Goal: Information Seeking & Learning: Learn about a topic

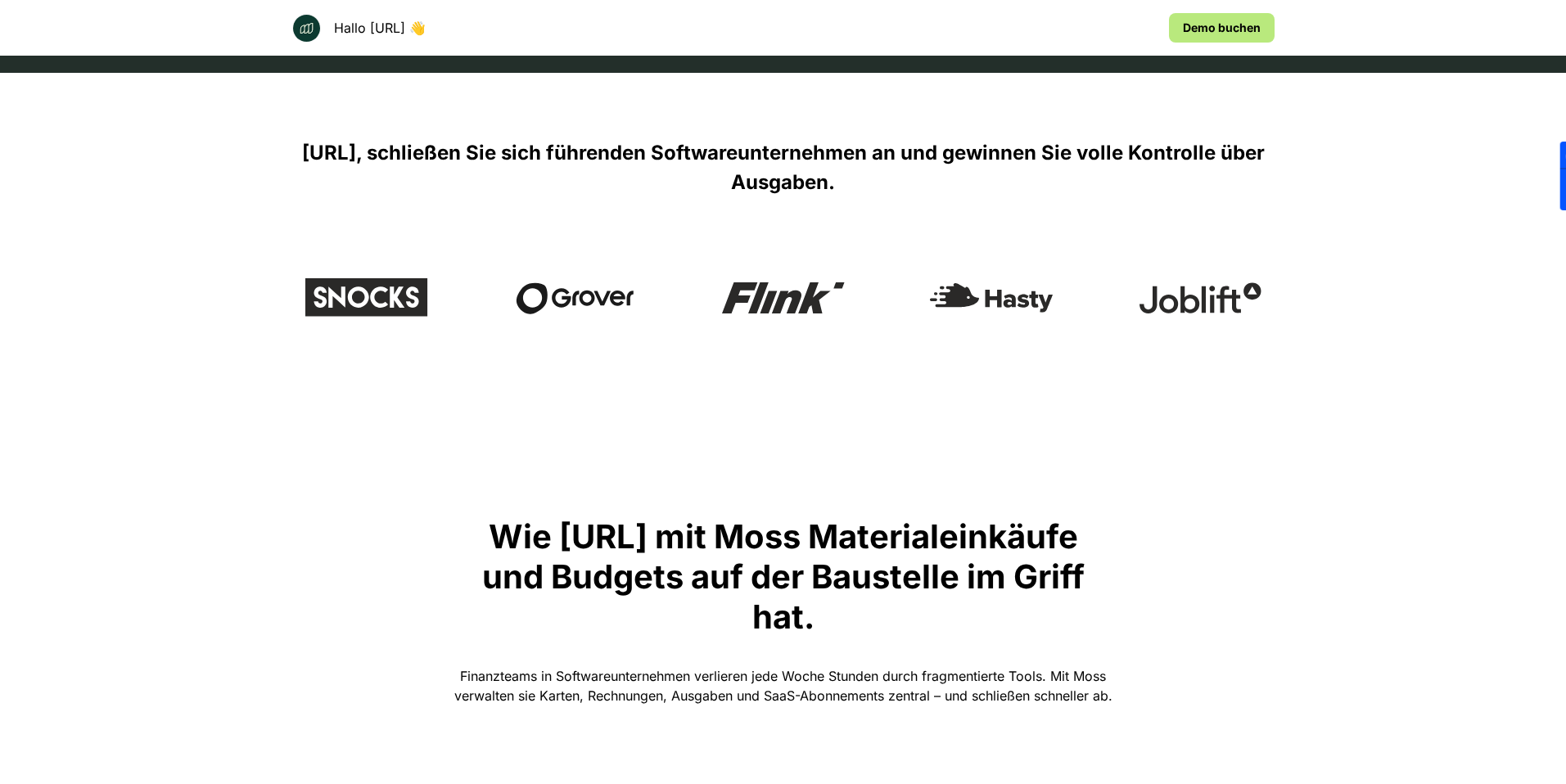
scroll to position [590, 0]
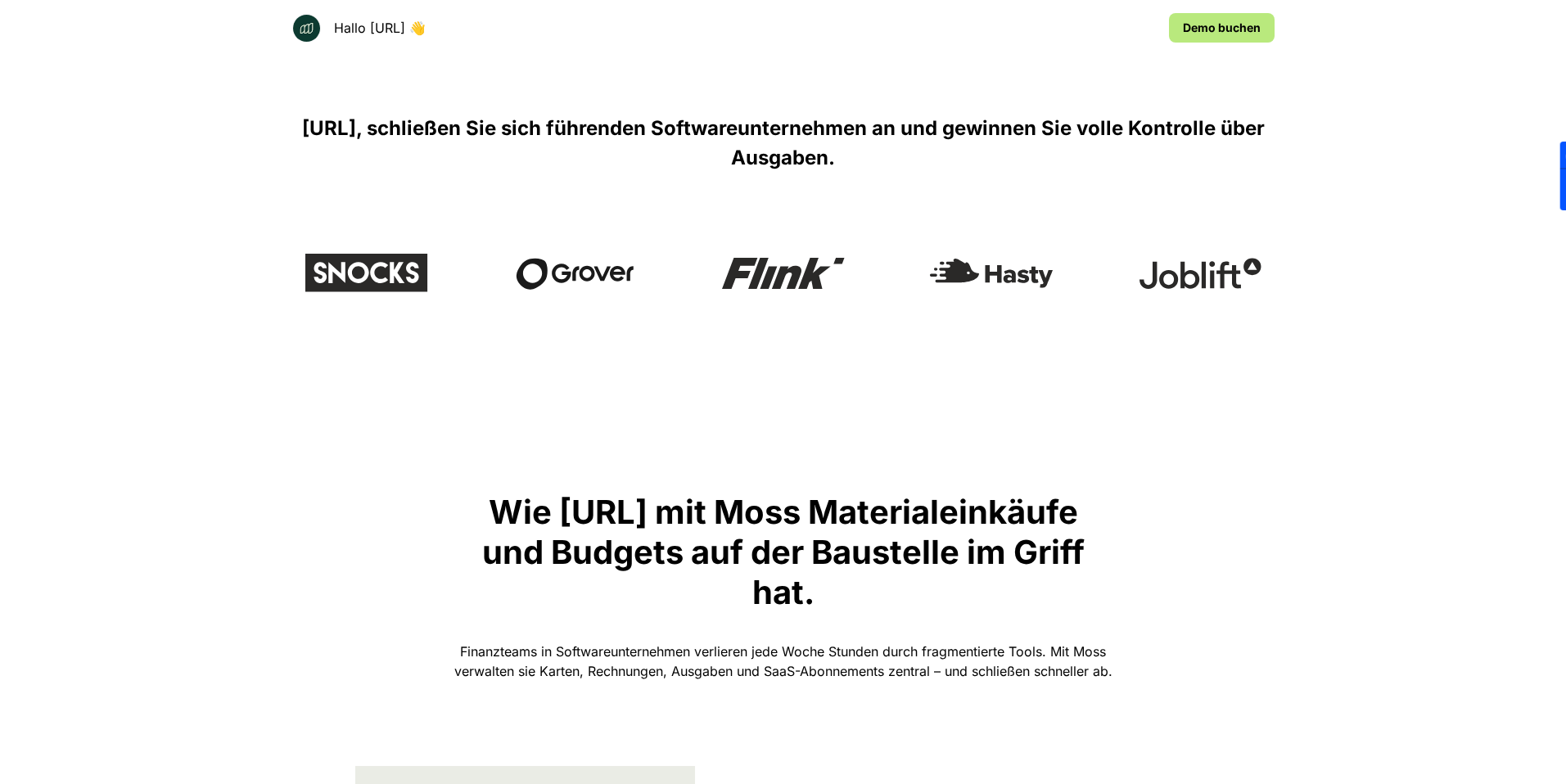
drag, startPoint x: 593, startPoint y: 521, endPoint x: 967, endPoint y: 594, distance: 381.1
click at [967, 594] on p "Wie [URL] mit Moss Materialeinkäufe und Budgets auf der Baustelle im Griff hat." at bounding box center [783, 552] width 655 height 121
click at [955, 613] on div at bounding box center [955, 613] width 0 height 0
click at [921, 590] on p "Wie [URL] mit Moss Materialeinkäufe und Budgets auf der Baustelle im Griff hat." at bounding box center [783, 552] width 655 height 121
drag, startPoint x: 600, startPoint y: 510, endPoint x: 967, endPoint y: 583, distance: 374.2
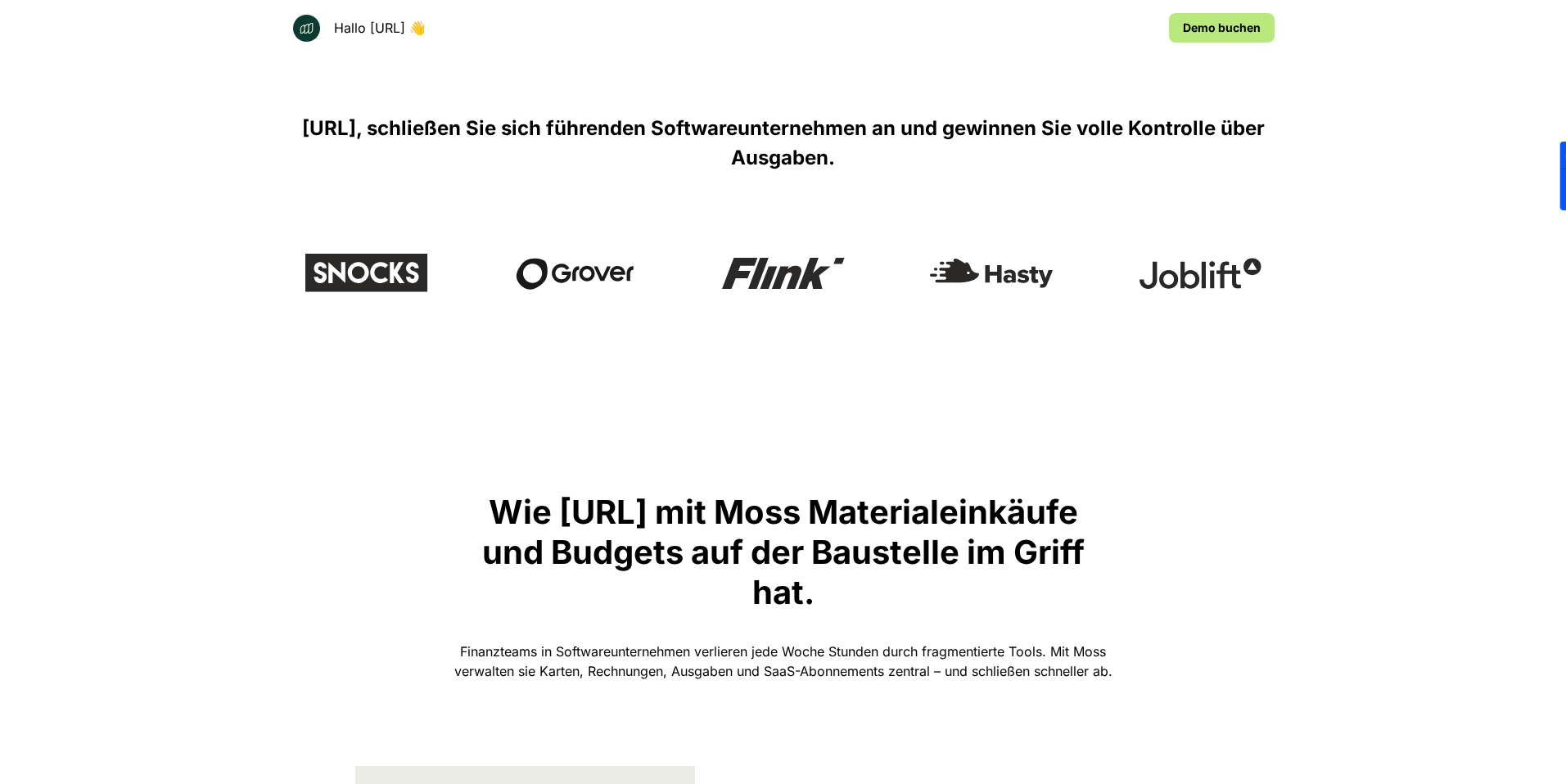
click at [967, 583] on p "Wie [URL] mit Moss Materialeinkäufe und Budgets auf der Baustelle im Griff hat." at bounding box center [783, 552] width 655 height 121
click at [955, 613] on div at bounding box center [955, 613] width 0 height 0
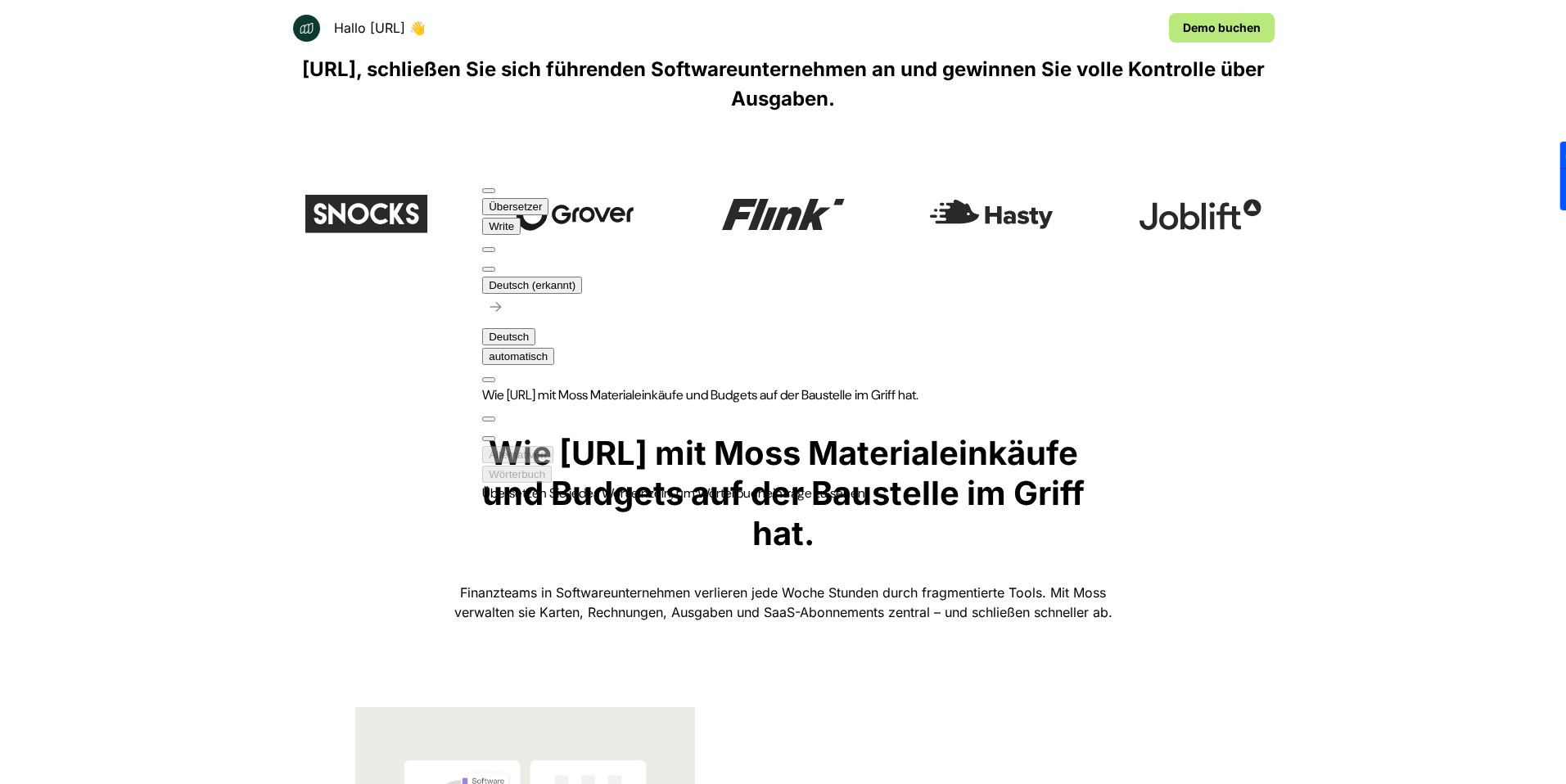
scroll to position [643, 0]
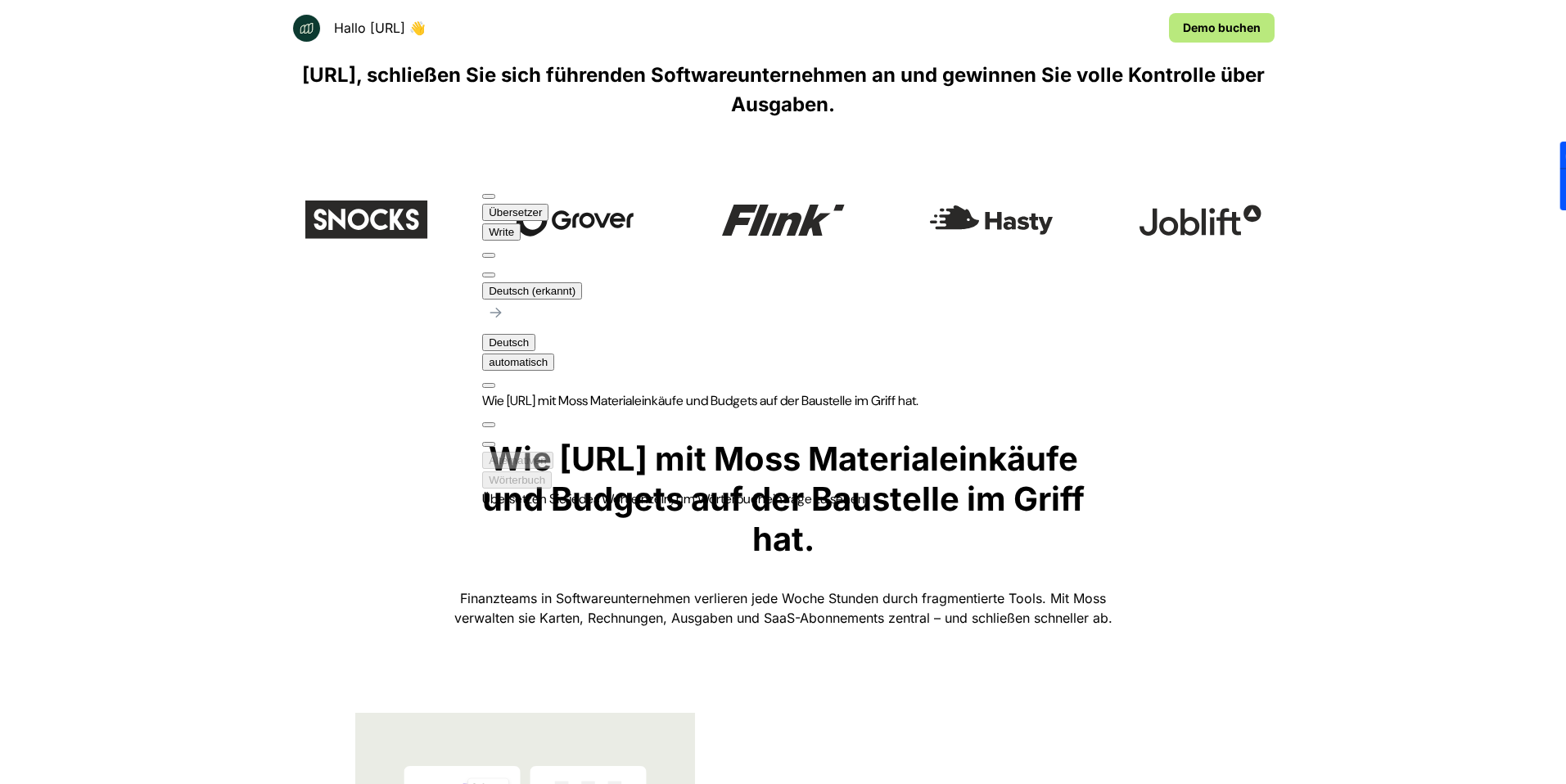
click at [535, 334] on button "Deutsch" at bounding box center [509, 342] width 54 height 17
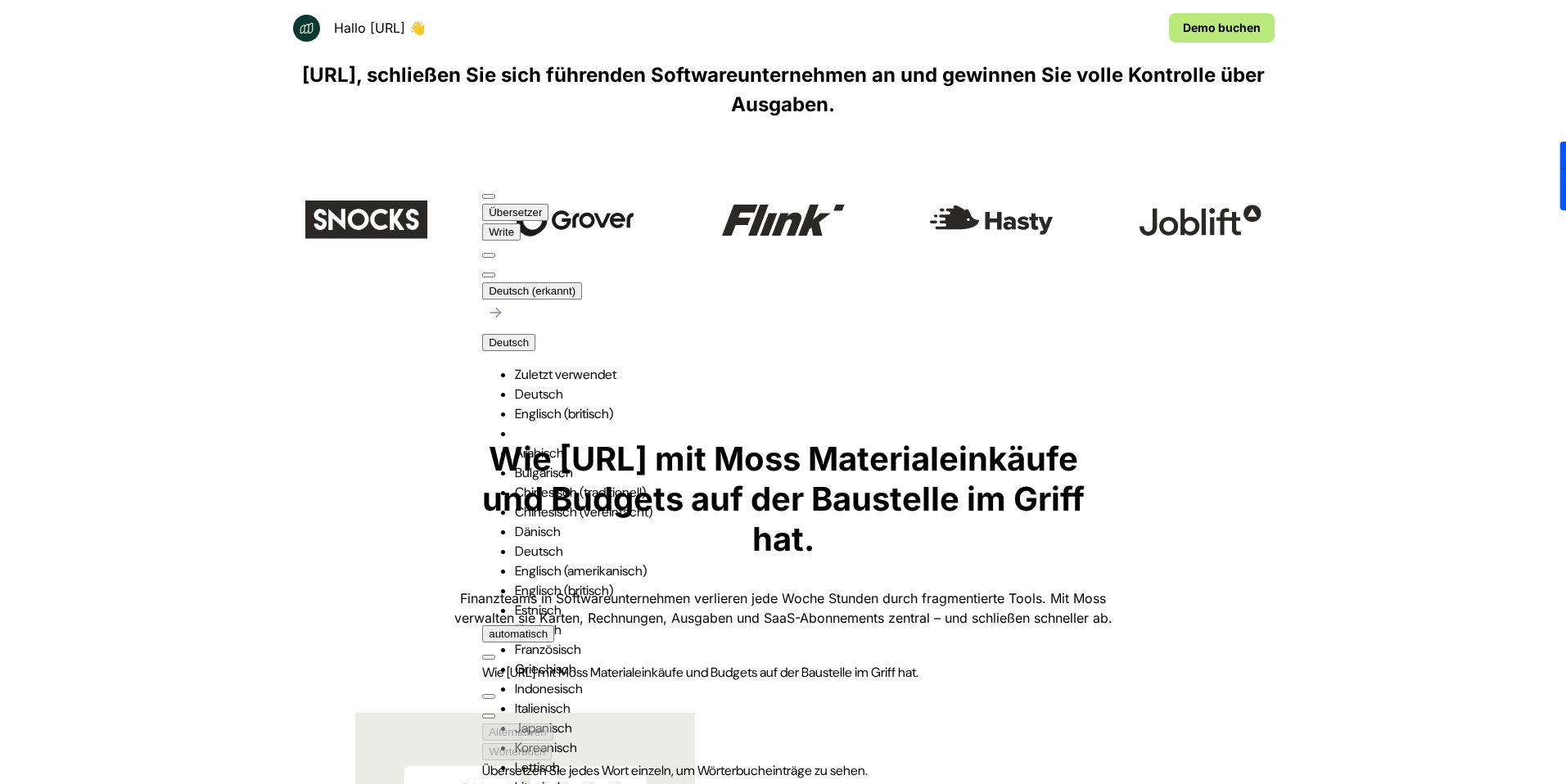
click at [699, 405] on li "Englisch (britisch)" at bounding box center [717, 414] width 404 height 20
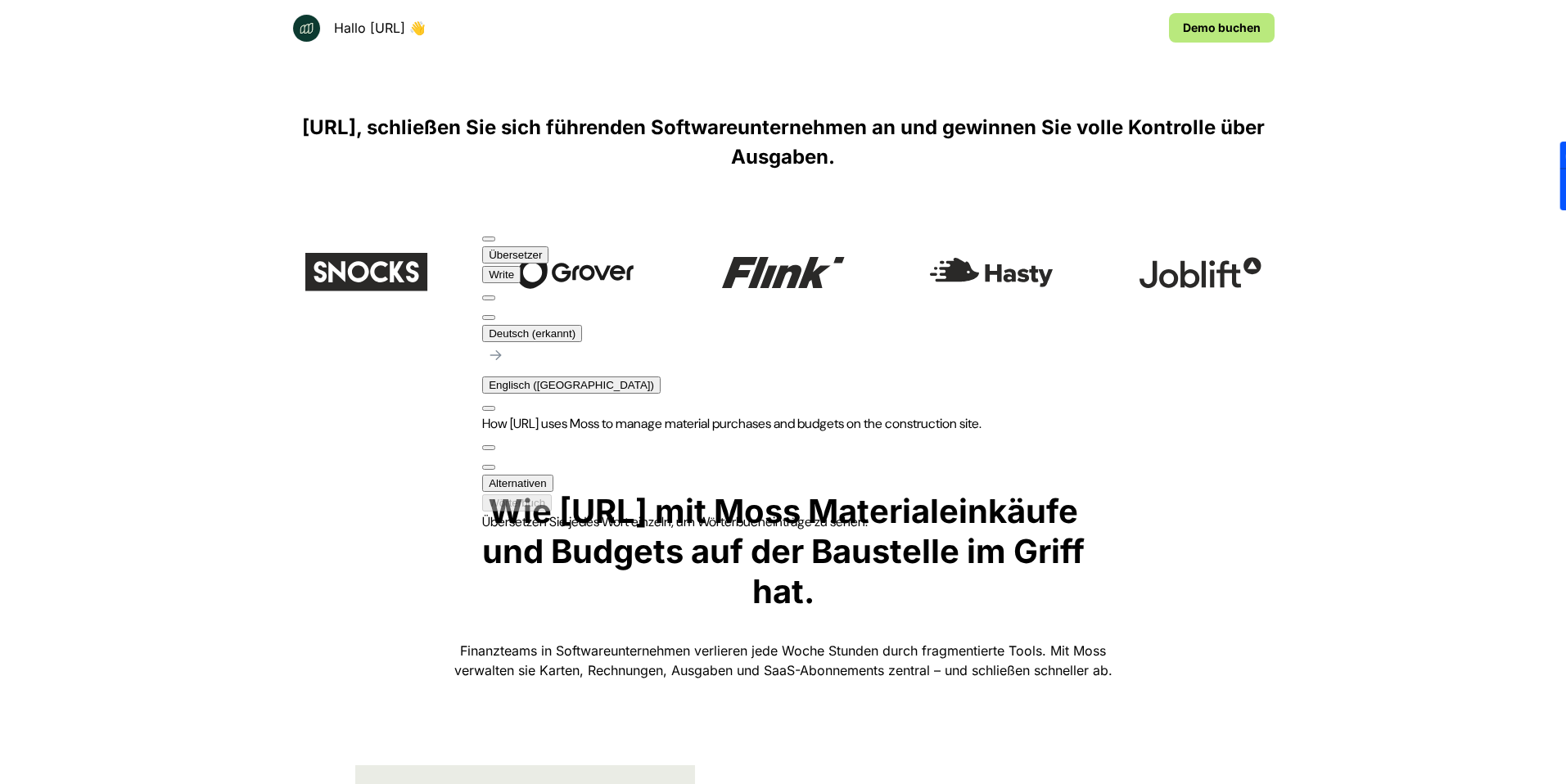
scroll to position [588, 0]
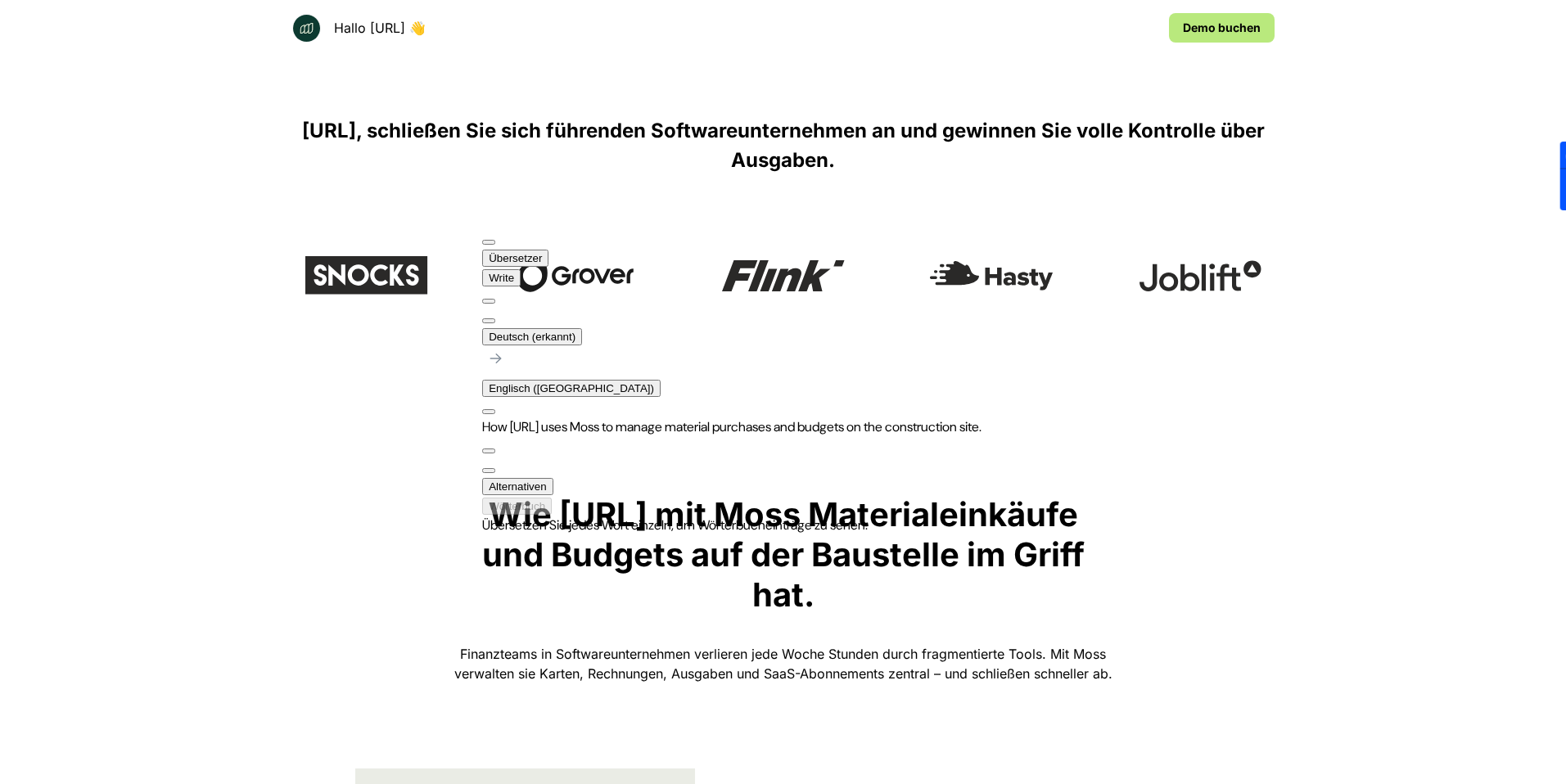
drag, startPoint x: 792, startPoint y: 247, endPoint x: 822, endPoint y: 283, distance: 46.9
click at [822, 283] on div "Übersetzer Write Deutsch (erkannt) Englisch ([GEOGRAPHIC_DATA]) How [URL] uses …" at bounding box center [732, 382] width 499 height 307
click at [794, 288] on div at bounding box center [732, 307] width 499 height 39
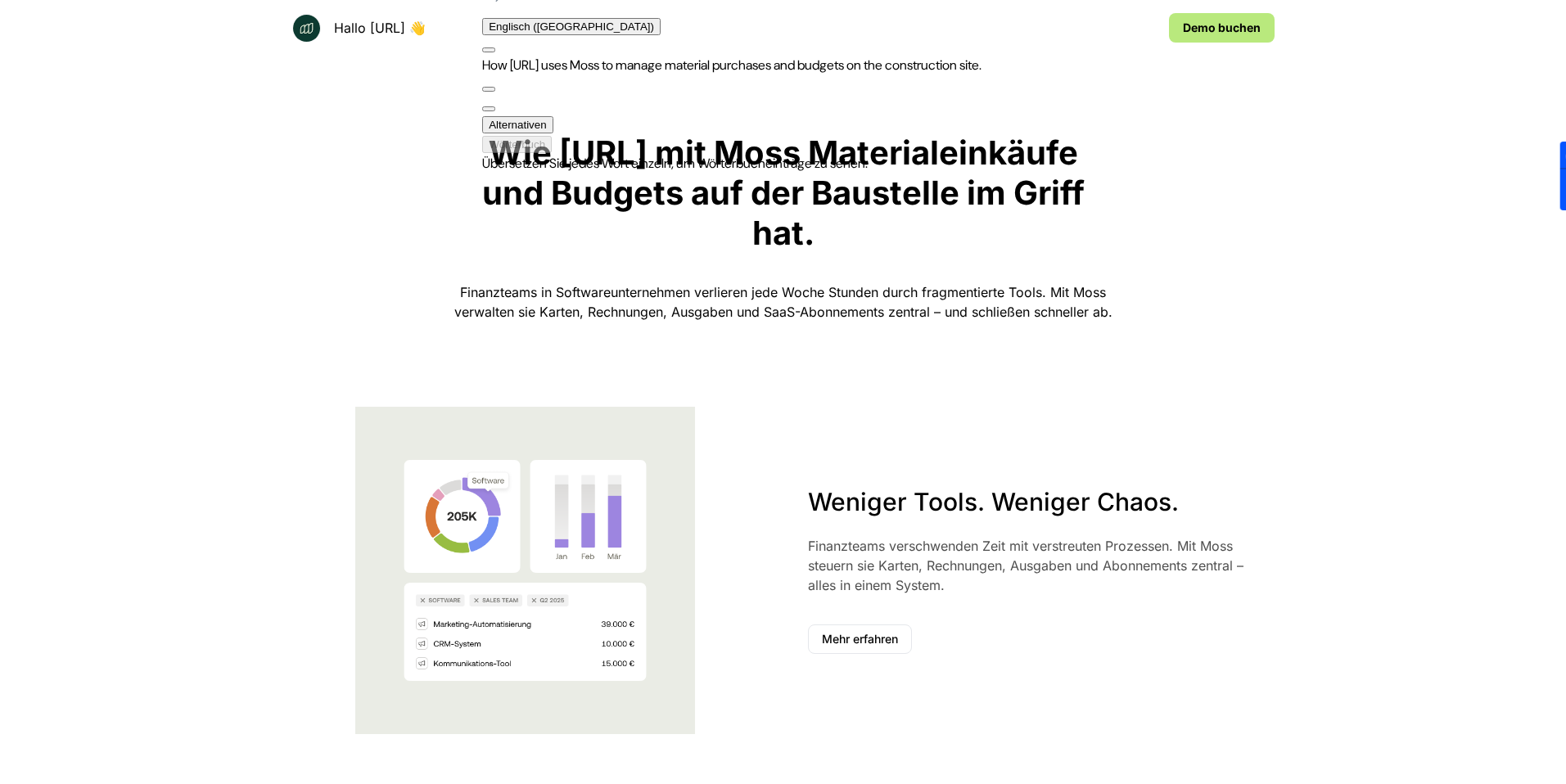
scroll to position [959, 0]
